Goal: Task Accomplishment & Management: Manage account settings

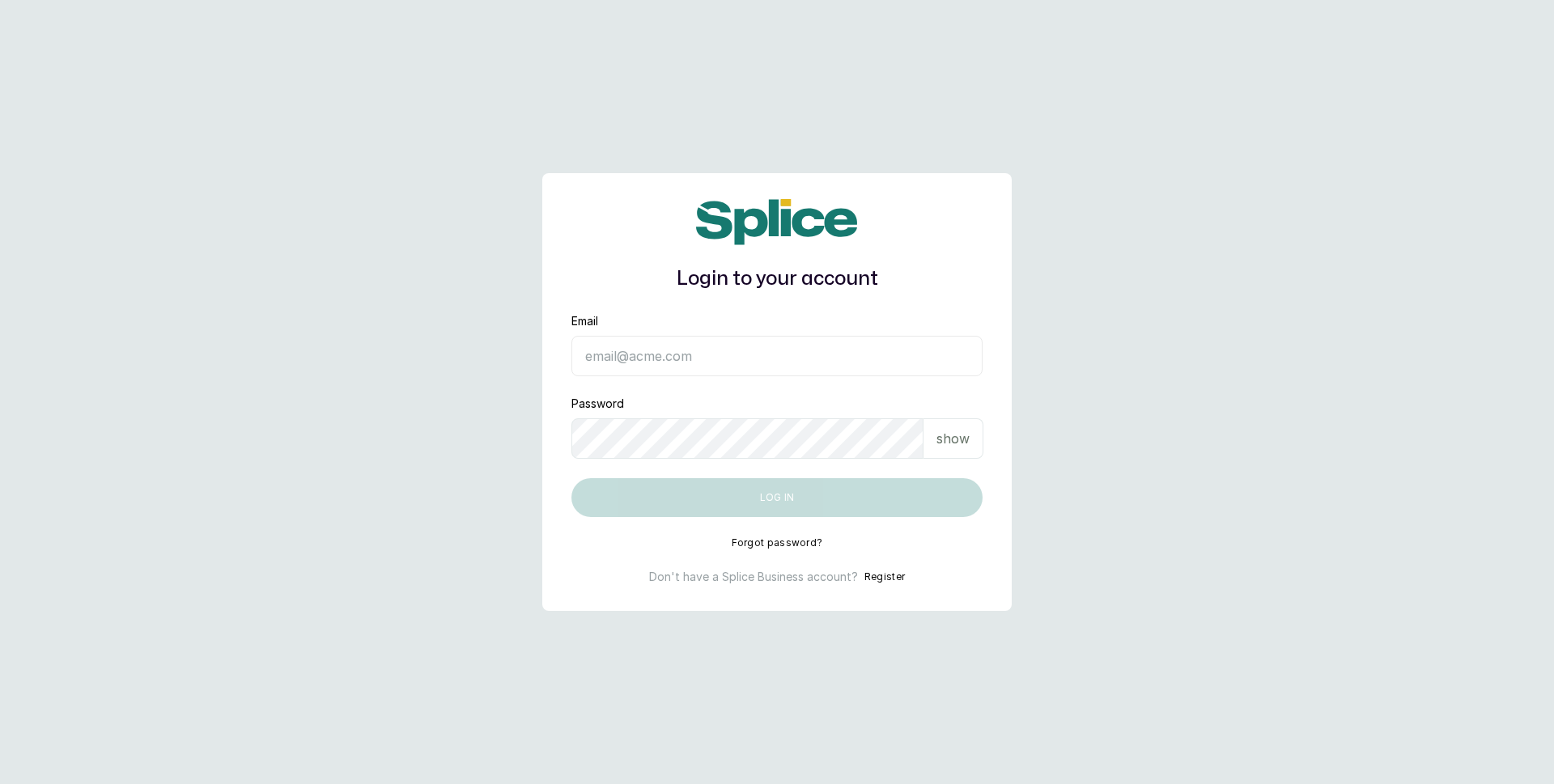
type input "[EMAIL_ADDRESS][DOMAIN_NAME]"
click at [739, 365] on input "[EMAIL_ADDRESS][DOMAIN_NAME]" at bounding box center [777, 356] width 411 height 40
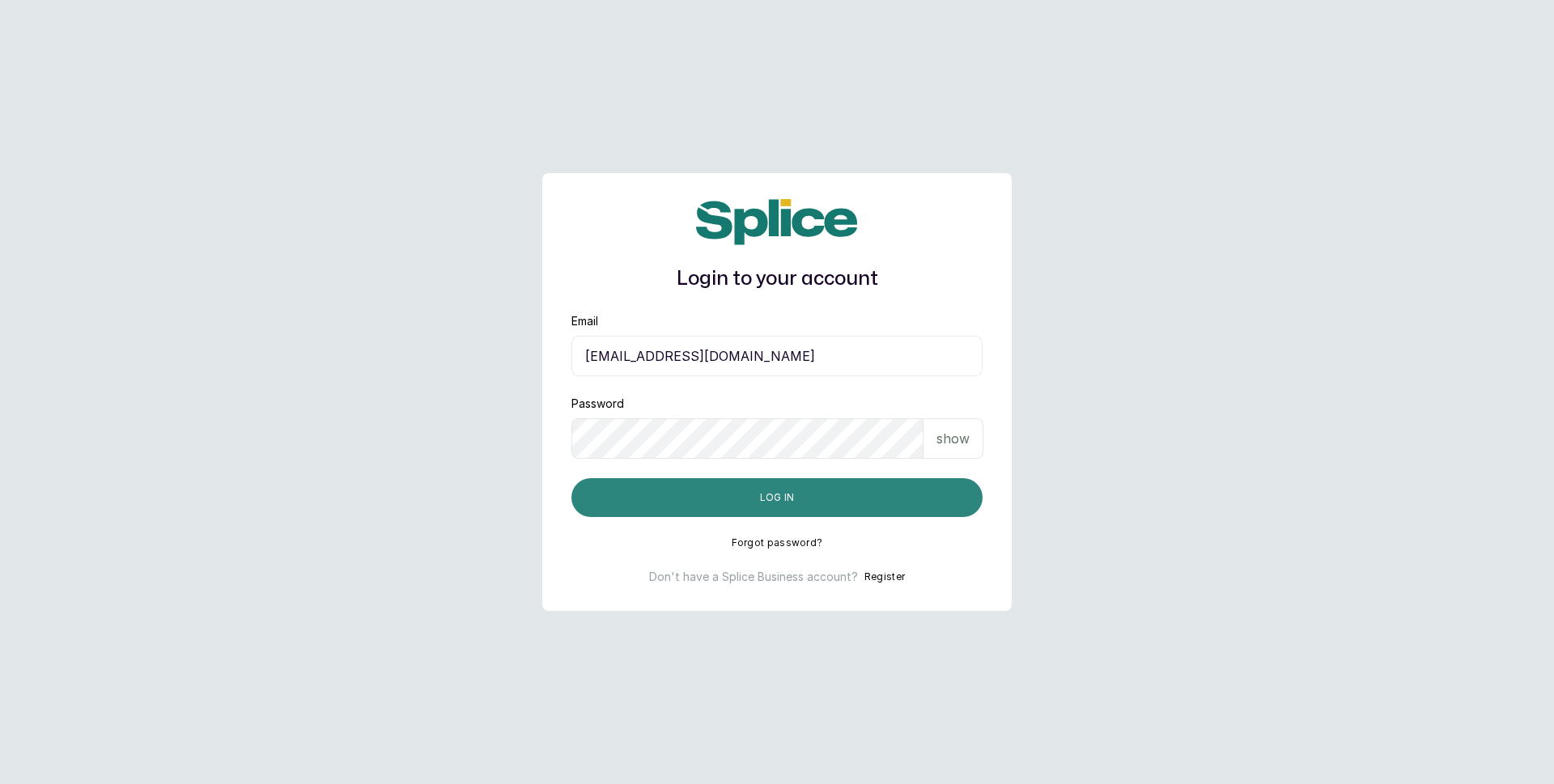
click at [738, 492] on button "Log in" at bounding box center [777, 497] width 411 height 38
